Goal: Task Accomplishment & Management: Complete application form

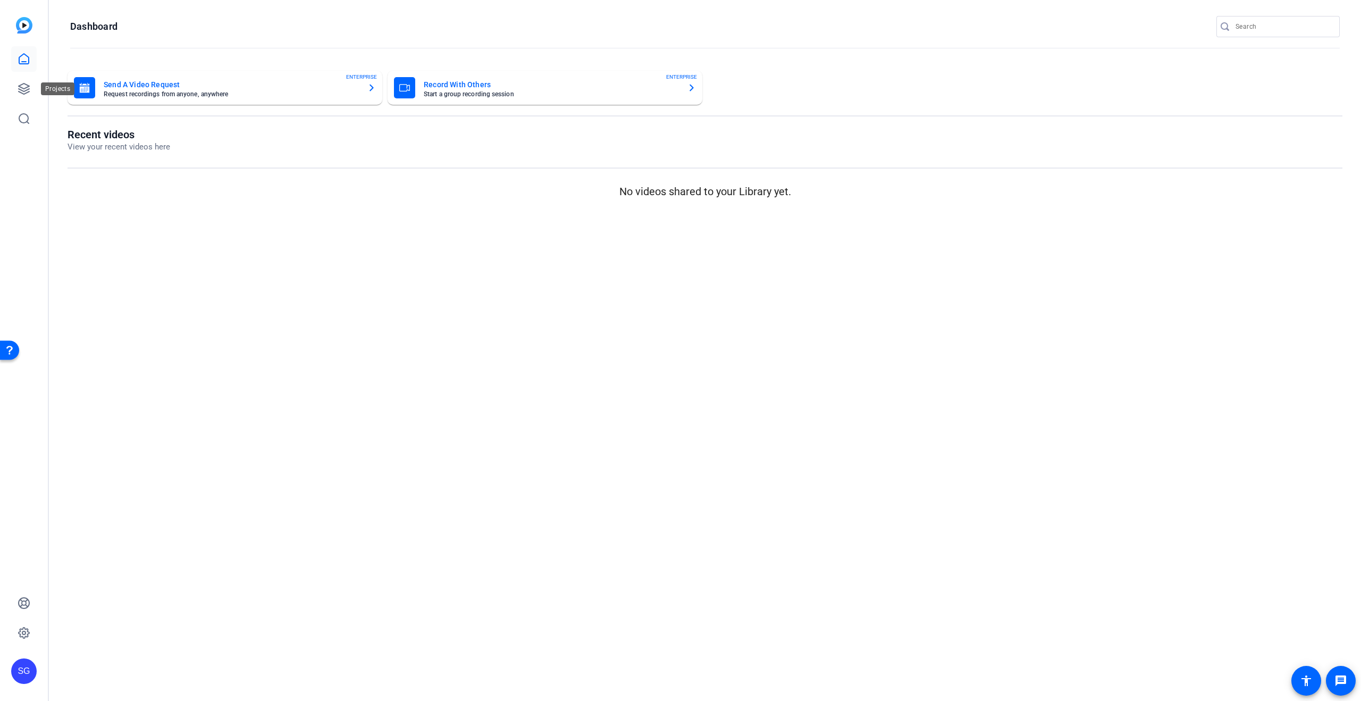
drag, startPoint x: 22, startPoint y: 88, endPoint x: 49, endPoint y: 104, distance: 31.0
click at [22, 88] on icon at bounding box center [24, 88] width 11 height 11
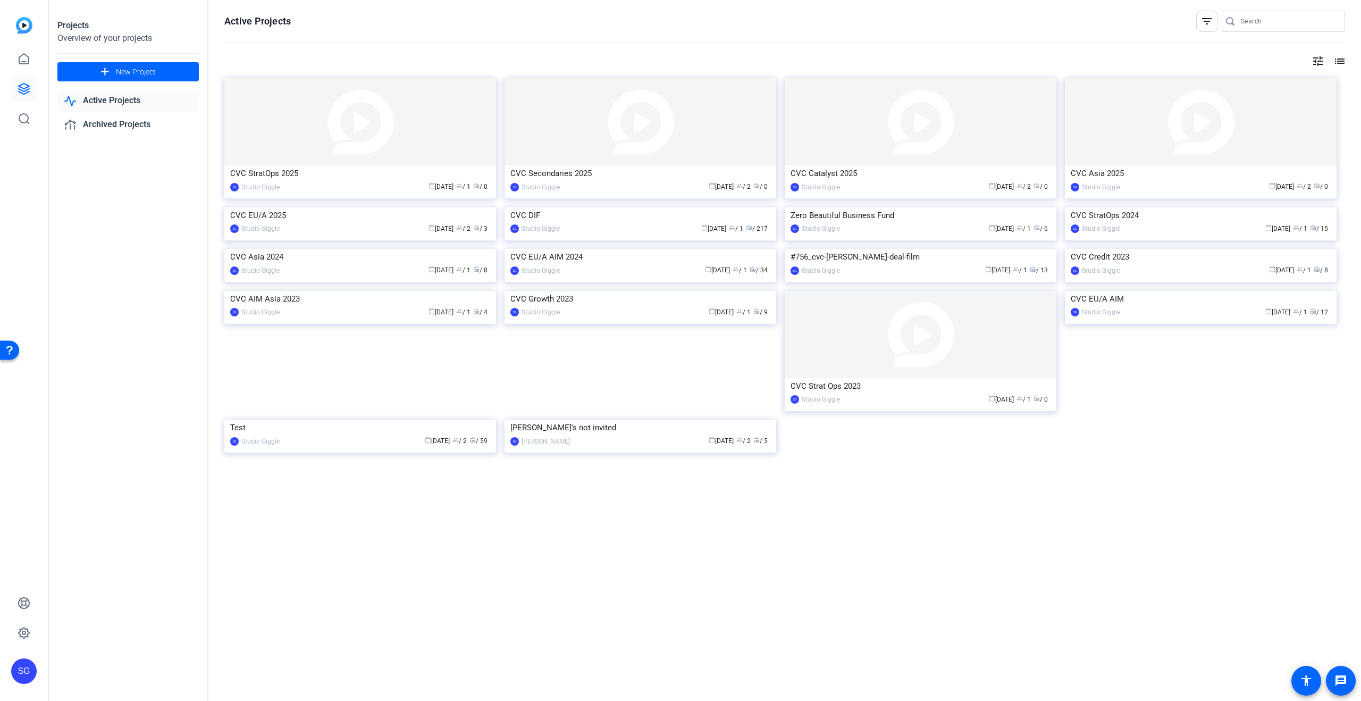
click at [1166, 173] on div "CVC Asia 2025" at bounding box center [1201, 173] width 260 height 16
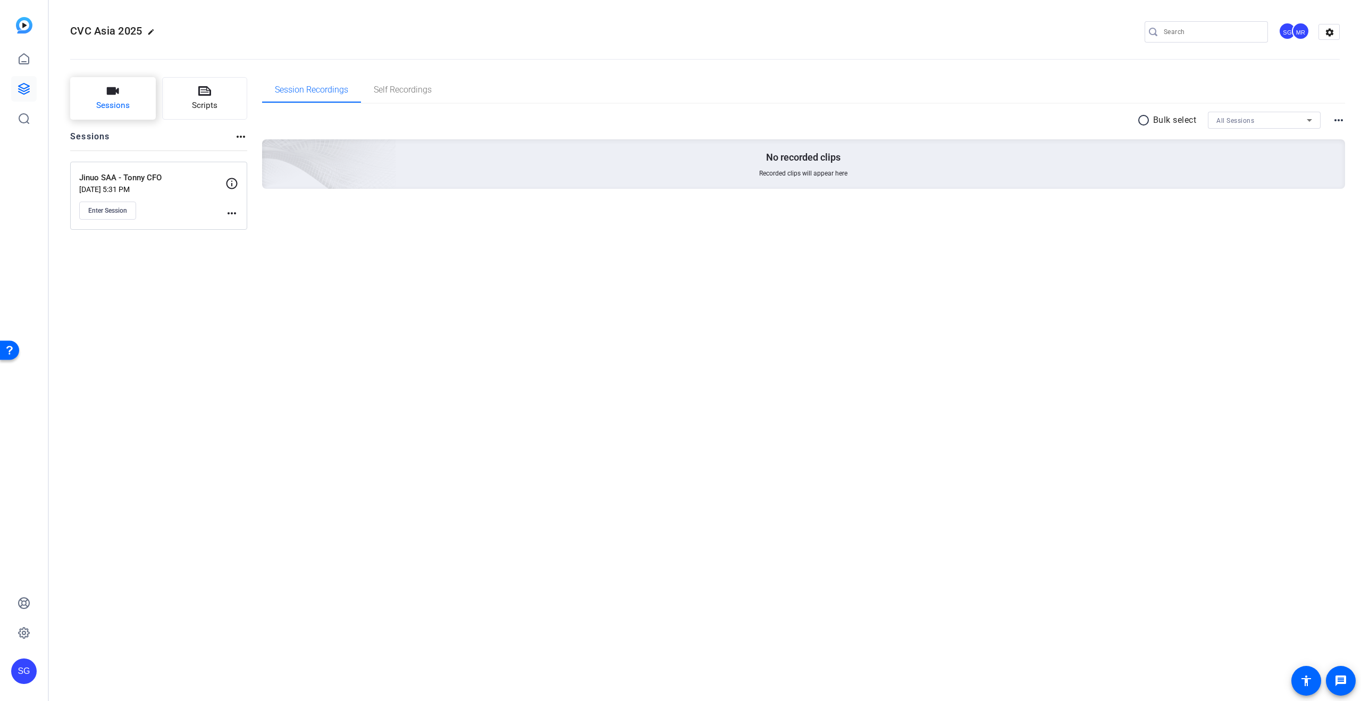
click at [122, 102] on span "Sessions" at bounding box center [112, 105] width 33 height 12
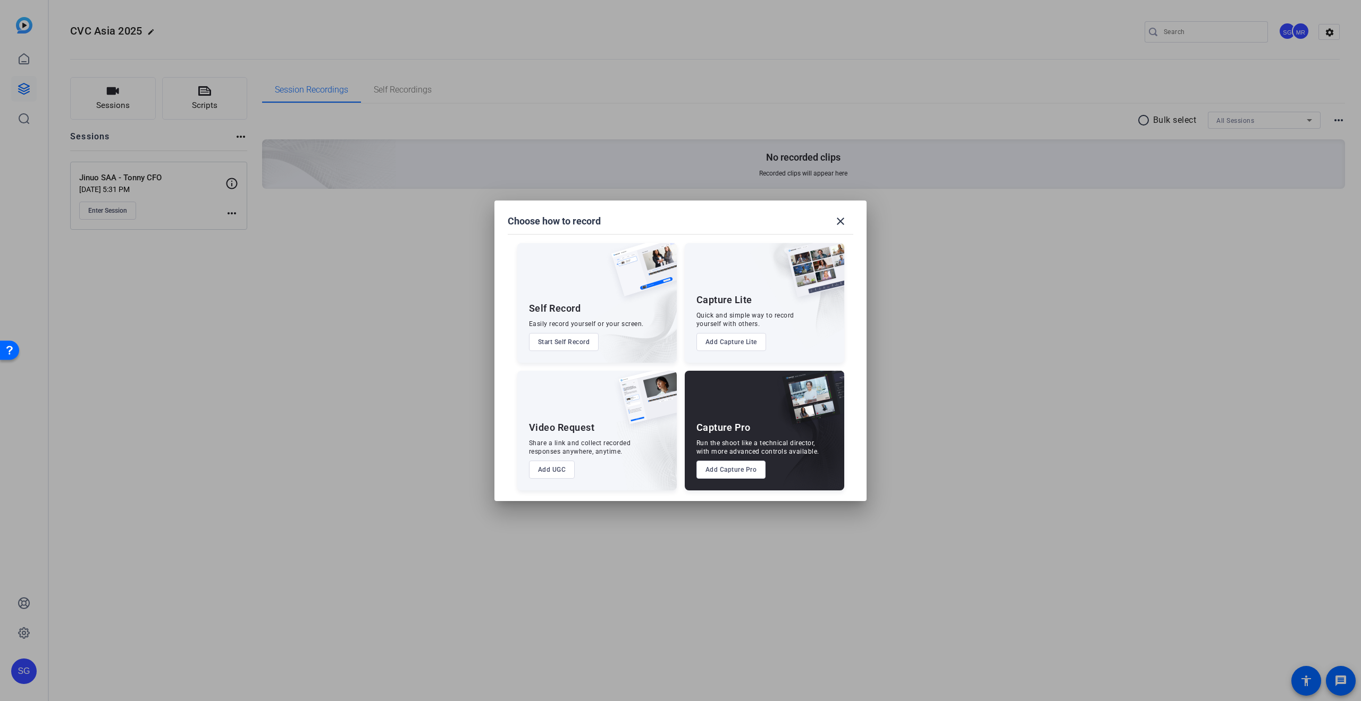
click at [748, 463] on button "Add Capture Pro" at bounding box center [731, 469] width 70 height 18
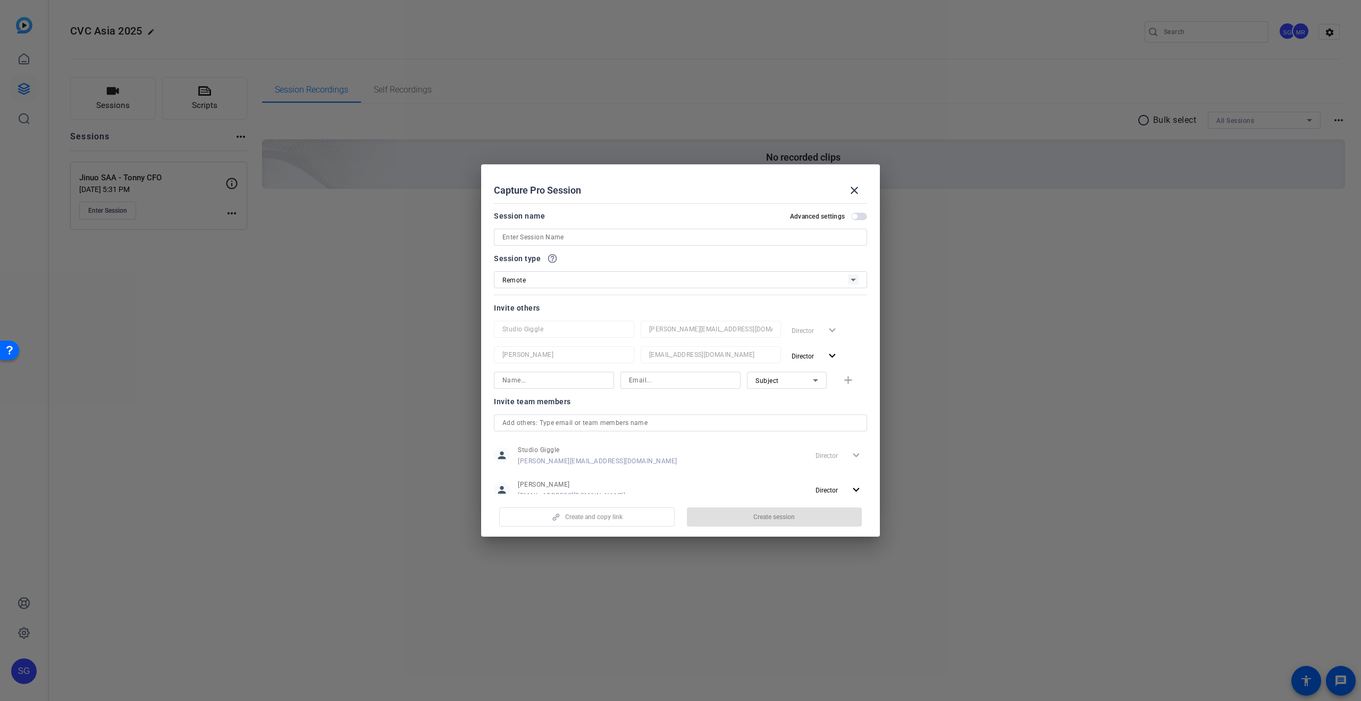
click at [598, 236] on input at bounding box center [680, 237] width 356 height 13
paste input "[PERSON_NAME], COO, FineToday"
drag, startPoint x: 601, startPoint y: 238, endPoint x: 714, endPoint y: 242, distance: 113.3
click at [712, 242] on input "FineToday - [PERSON_NAME], [PERSON_NAME], FineToday" at bounding box center [680, 237] width 356 height 13
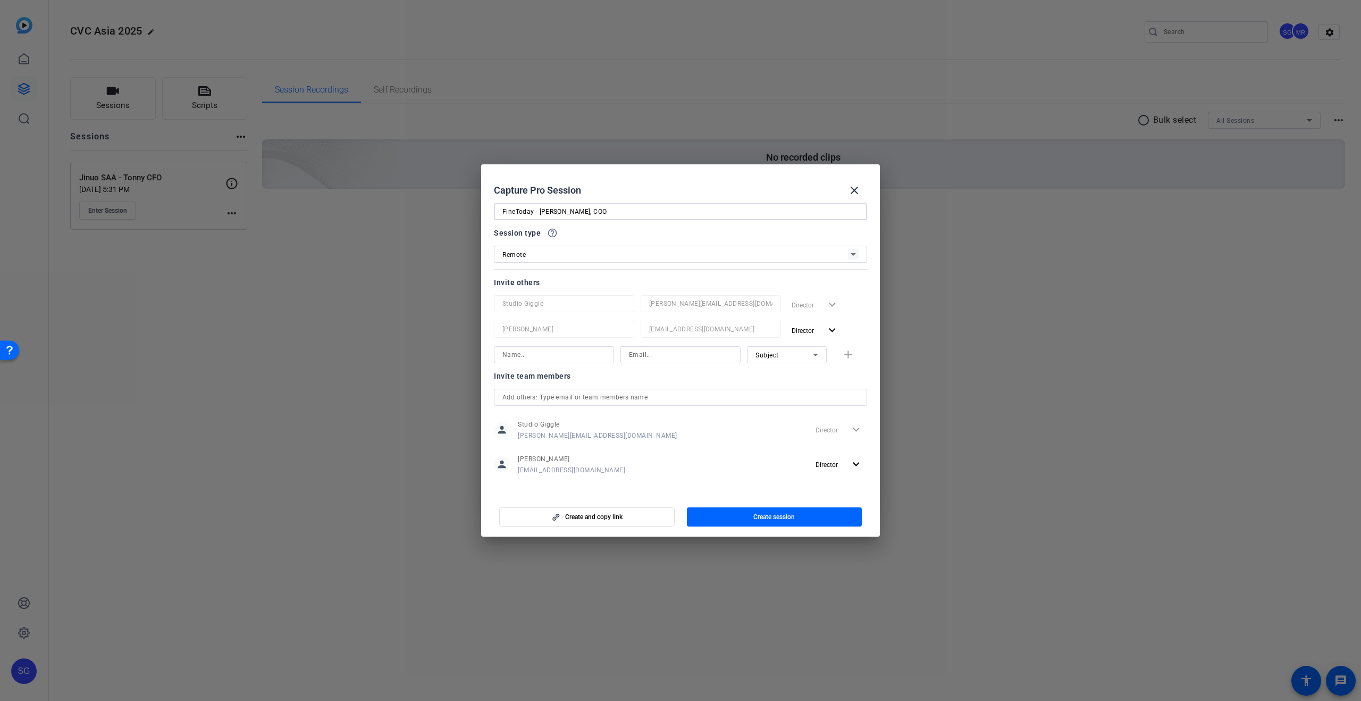
scroll to position [28, 0]
type input "FineToday - [PERSON_NAME], COO"
click at [576, 356] on input at bounding box center [553, 352] width 103 height 13
click at [806, 353] on div "Subject" at bounding box center [783, 352] width 57 height 13
click at [802, 375] on mat-option "Collaborator" at bounding box center [787, 373] width 80 height 17
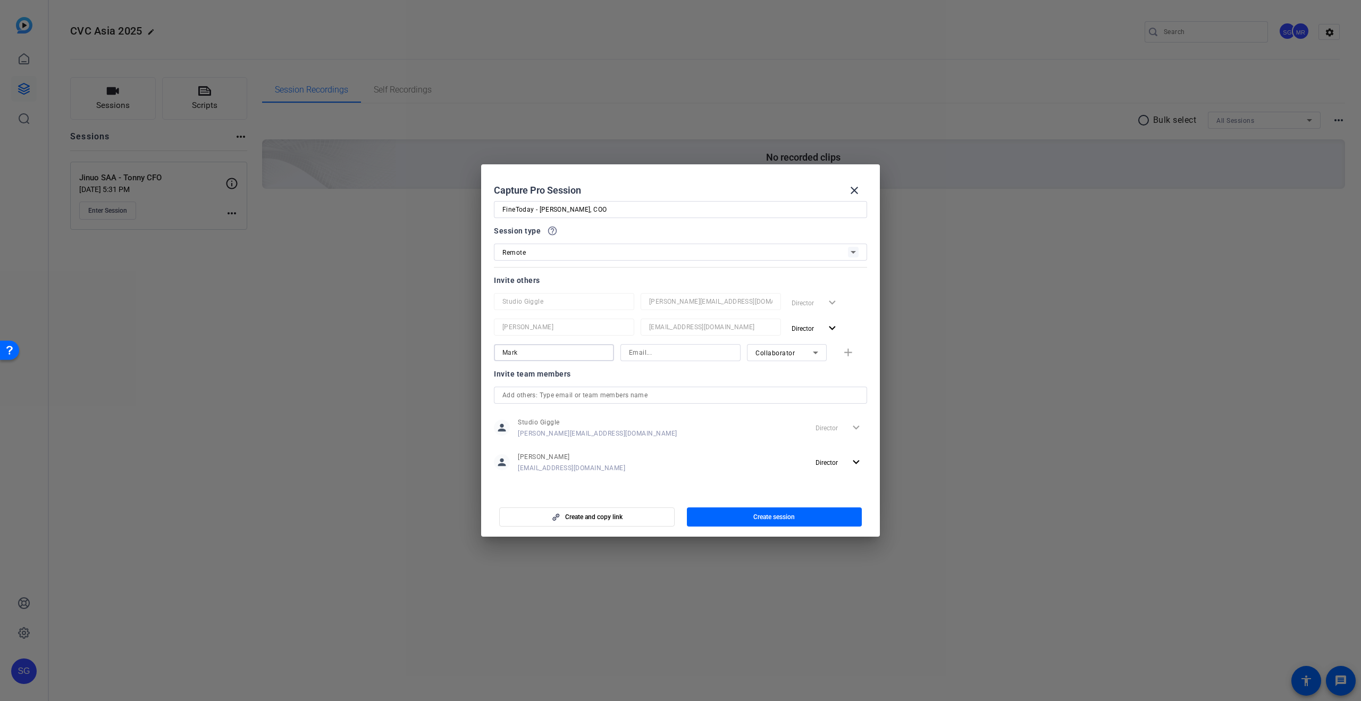
click at [576, 350] on input "Mark" at bounding box center [553, 352] width 103 height 13
type input "[PERSON_NAME]"
type input "[EMAIL_ADDRESS][DOMAIN_NAME]"
click at [784, 516] on span "Create session" at bounding box center [773, 517] width 41 height 9
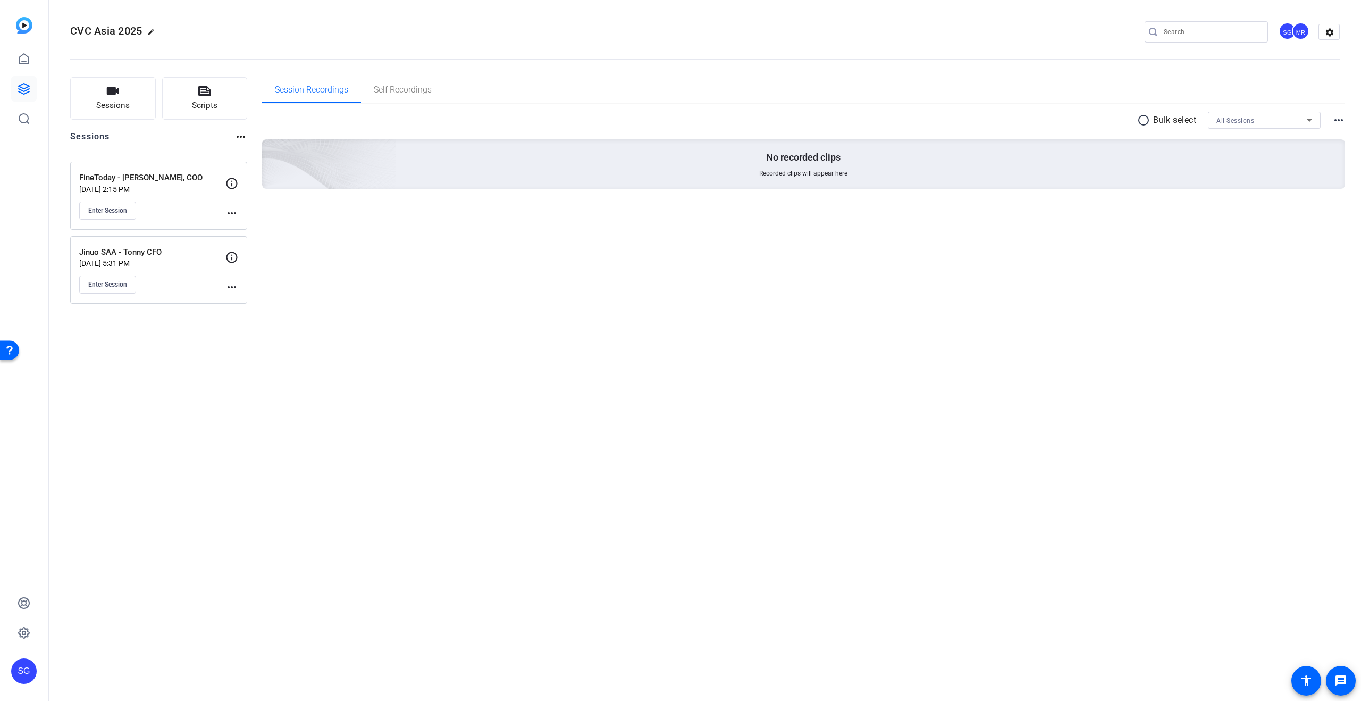
click at [247, 206] on div "Sessions Scripts Sessions more_horiz FineToday - [PERSON_NAME], COO [DATE] 2:15…" at bounding box center [705, 190] width 1312 height 253
click at [233, 212] on mat-icon "more_horiz" at bounding box center [231, 213] width 13 height 13
click at [275, 227] on span "Edit Session" at bounding box center [258, 228] width 48 height 13
